Goal: Find specific page/section: Find specific page/section

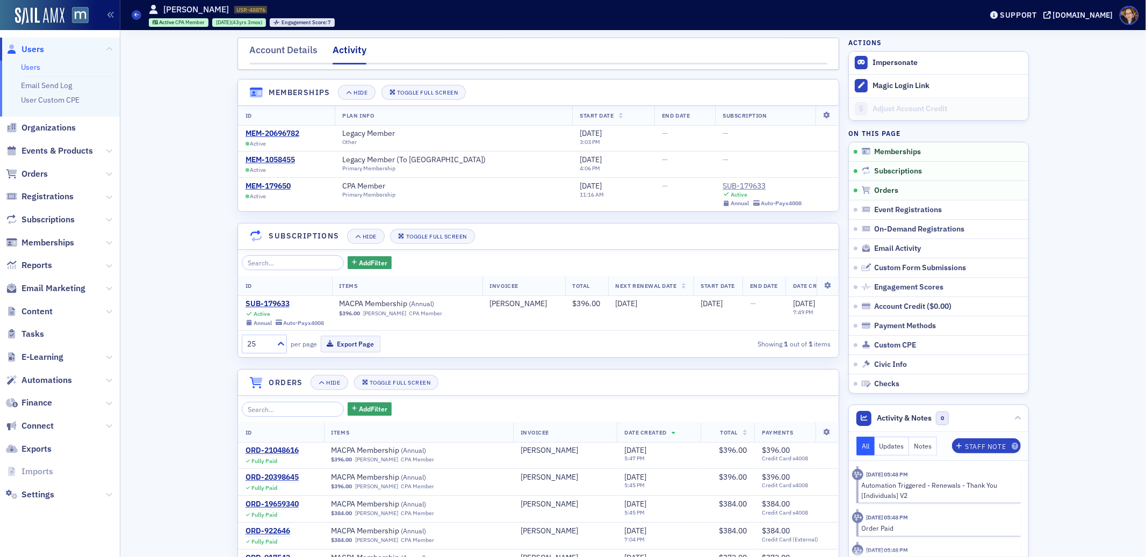
drag, startPoint x: 254, startPoint y: 48, endPoint x: 239, endPoint y: 74, distance: 29.7
click at [254, 48] on div "Account Details" at bounding box center [283, 53] width 68 height 20
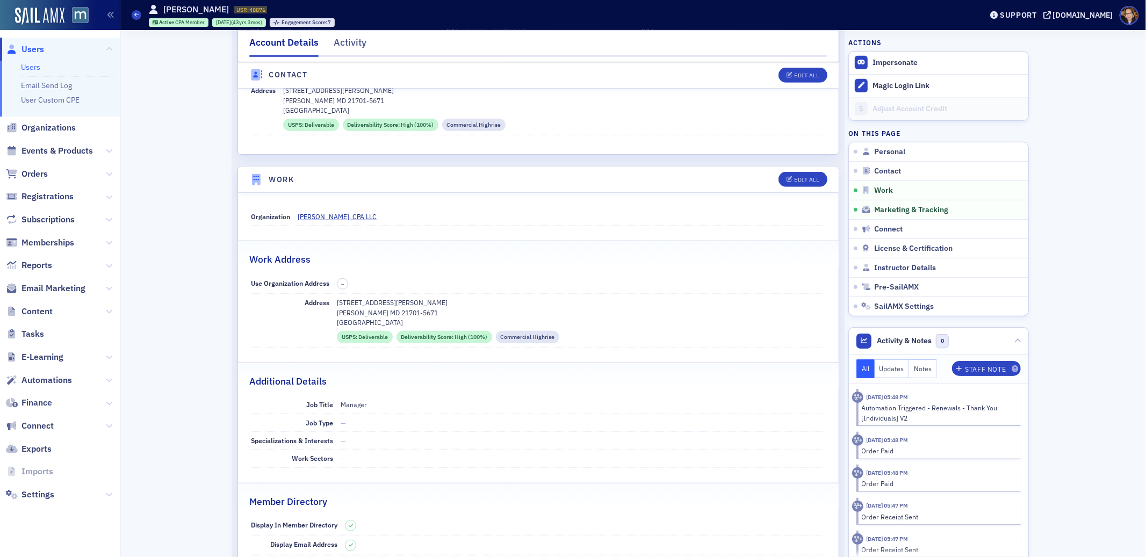
scroll to position [353, 0]
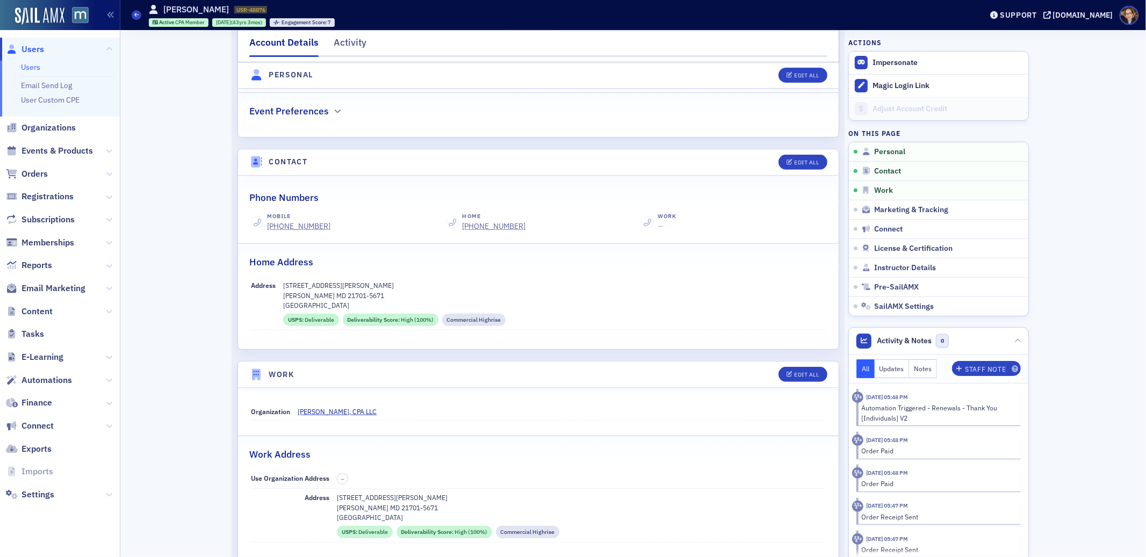
click at [35, 49] on span "Users" at bounding box center [32, 50] width 23 height 12
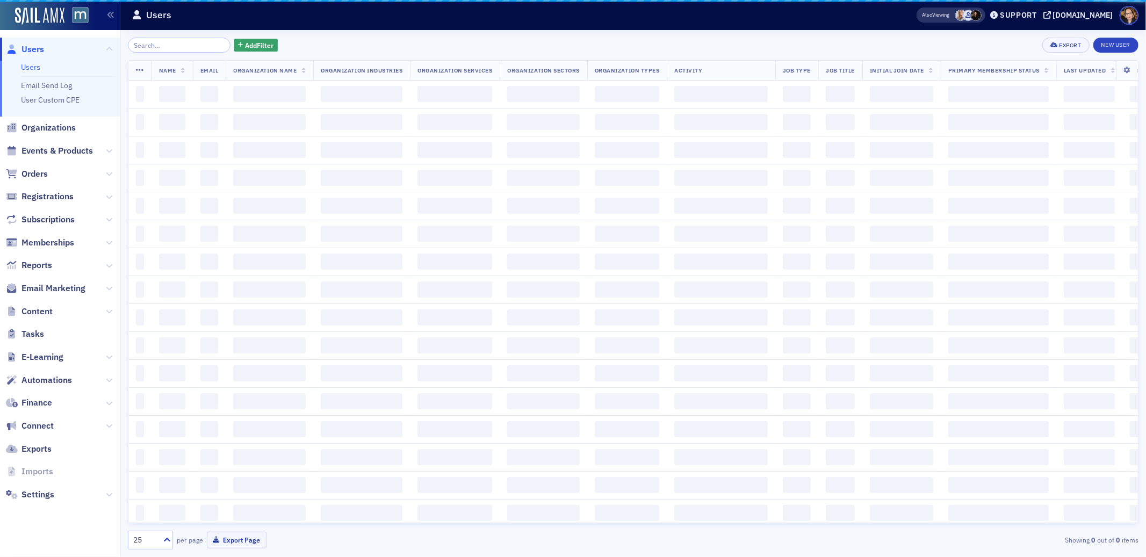
click at [149, 46] on input "search" at bounding box center [179, 45] width 103 height 15
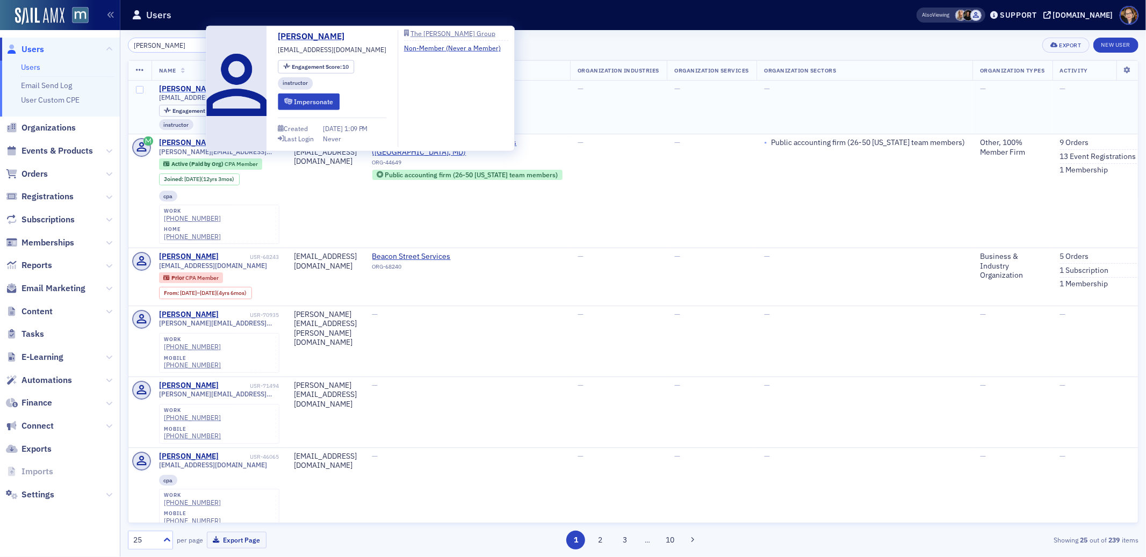
type input "[PERSON_NAME]"
click at [192, 86] on div "[PERSON_NAME]" at bounding box center [189, 89] width 60 height 10
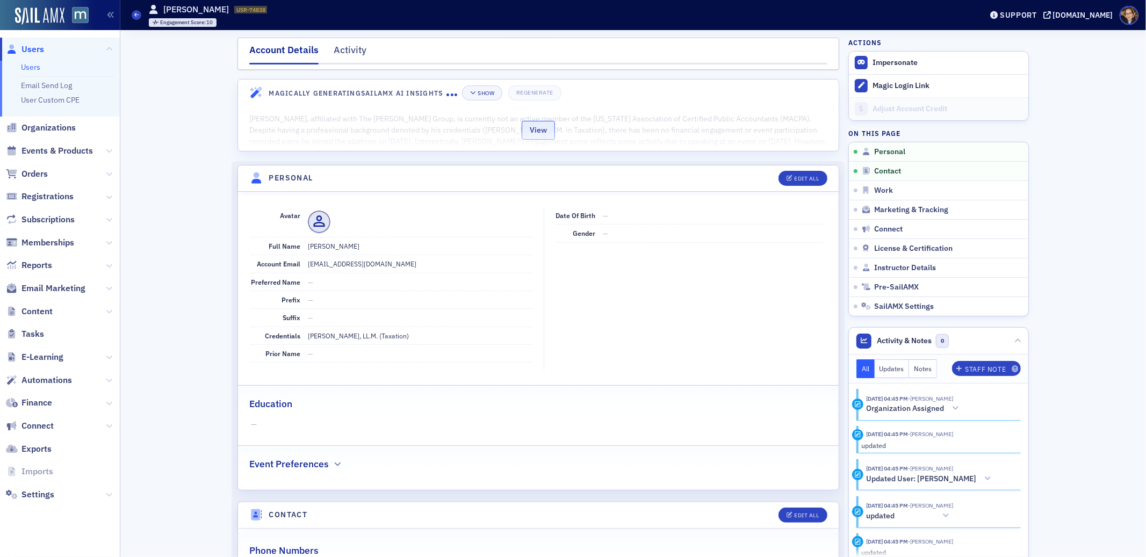
click at [534, 131] on button "View" at bounding box center [538, 130] width 33 height 19
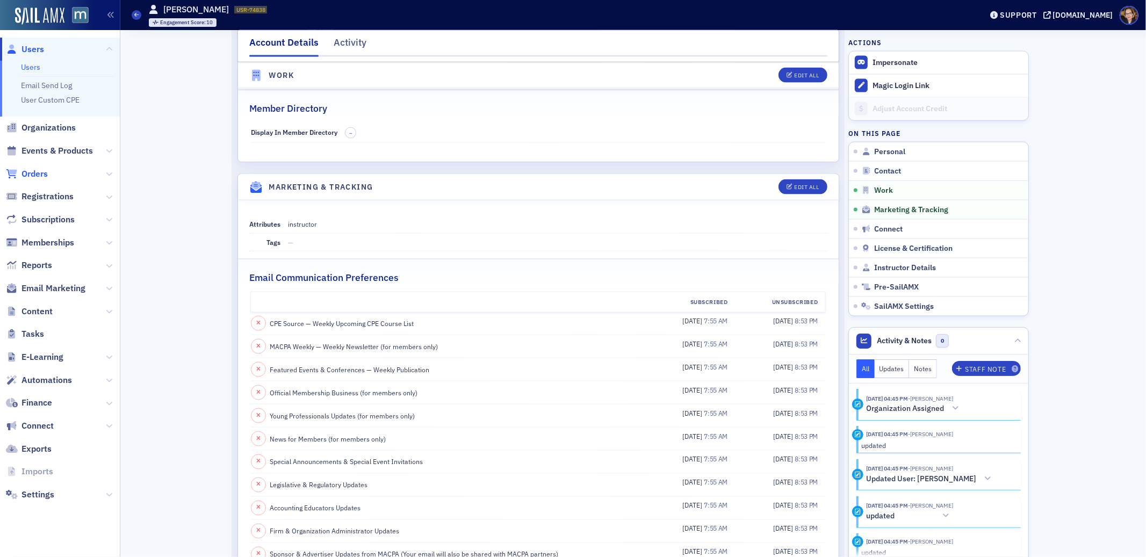
scroll to position [1312, 0]
click at [39, 173] on span "Orders" at bounding box center [34, 174] width 26 height 12
